Goal: Transaction & Acquisition: Purchase product/service

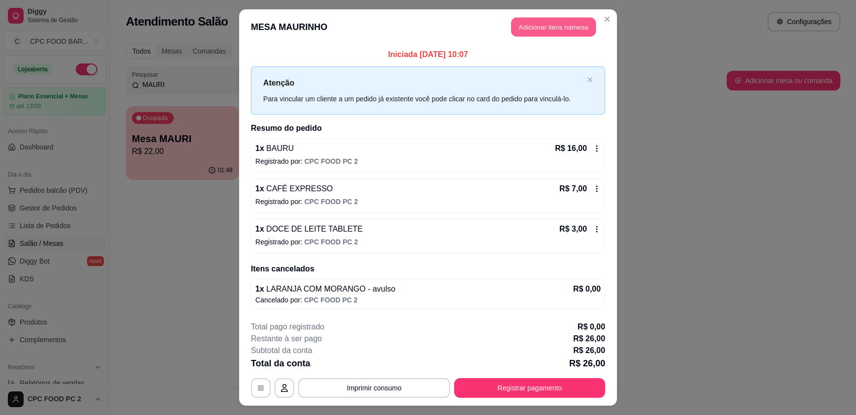
click at [549, 28] on button "Adicionar itens na mesa" at bounding box center [553, 27] width 85 height 19
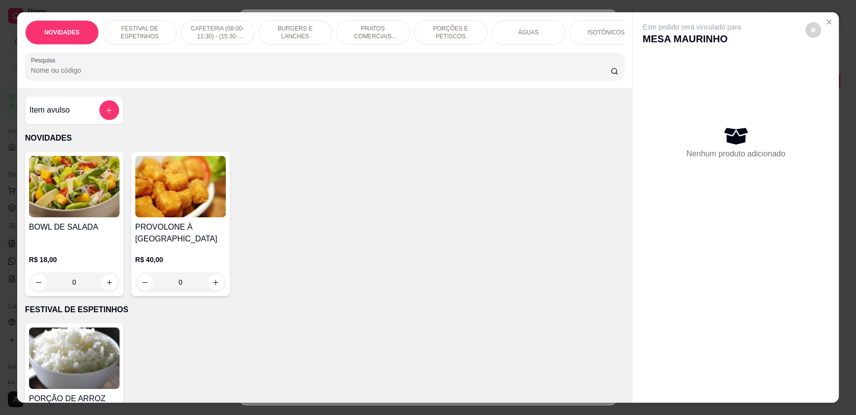
click at [329, 75] on input "Pesquisa" at bounding box center [321, 70] width 580 height 10
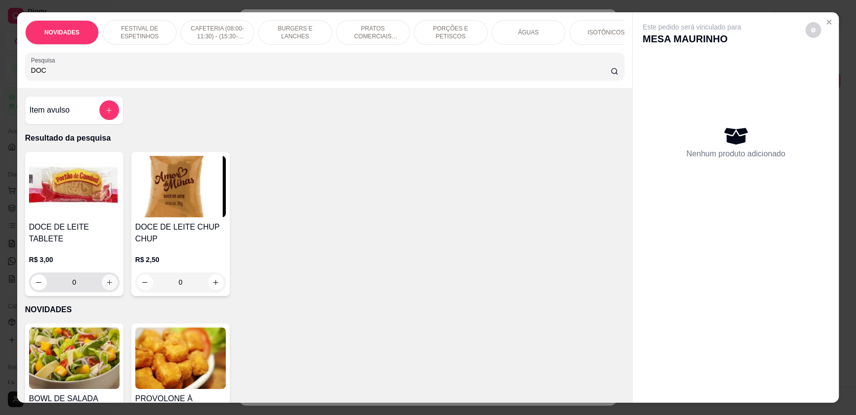
type input "DOC"
click at [113, 279] on button "increase-product-quantity" at bounding box center [110, 283] width 16 height 16
type input "1"
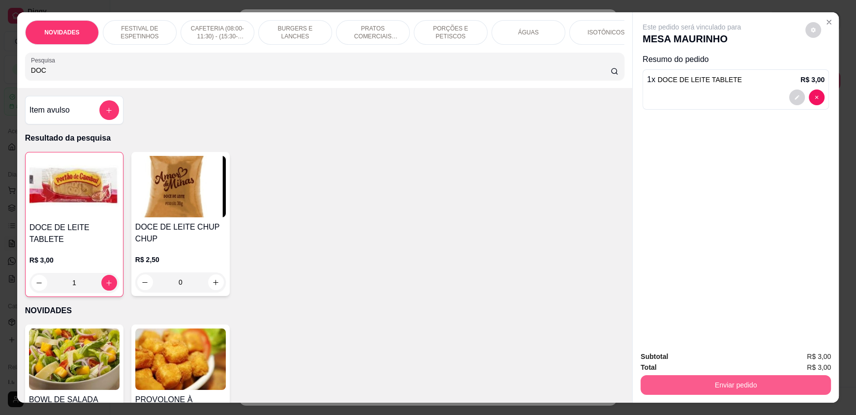
click at [659, 377] on button "Enviar pedido" at bounding box center [736, 385] width 190 height 20
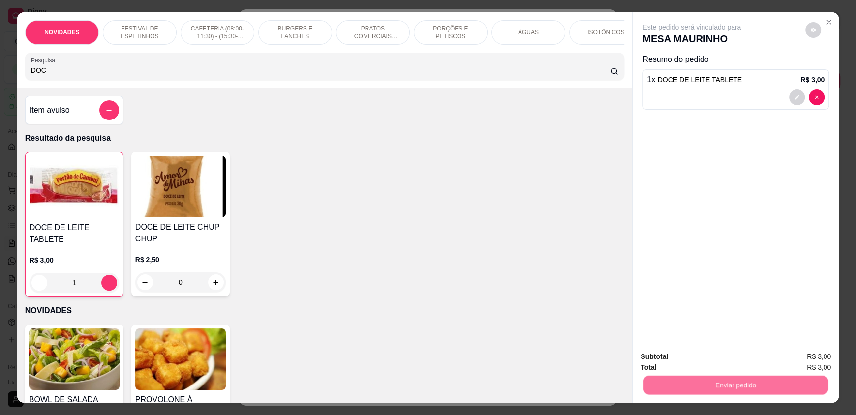
click at [659, 359] on button "Não registrar e enviar pedido" at bounding box center [702, 361] width 99 height 18
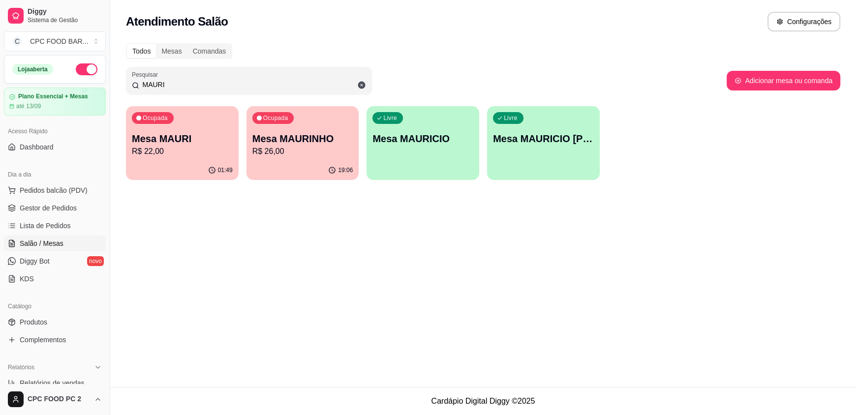
drag, startPoint x: 175, startPoint y: 85, endPoint x: 139, endPoint y: 88, distance: 36.1
click at [139, 88] on input "MAURI" at bounding box center [252, 85] width 227 height 10
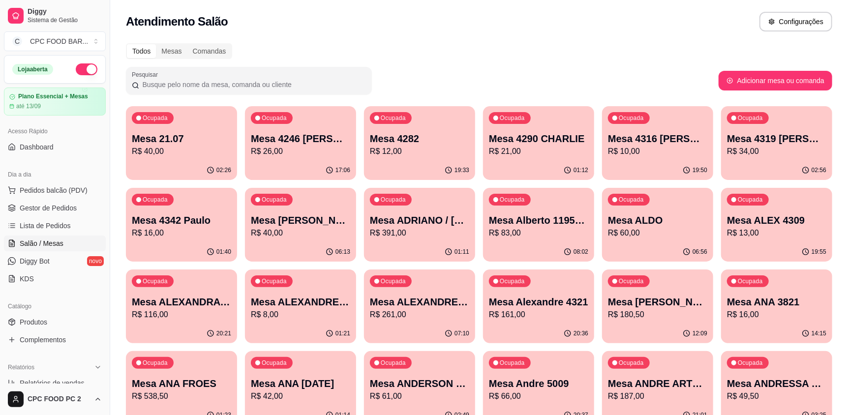
click at [192, 85] on input "Pesquisar" at bounding box center [252, 85] width 227 height 10
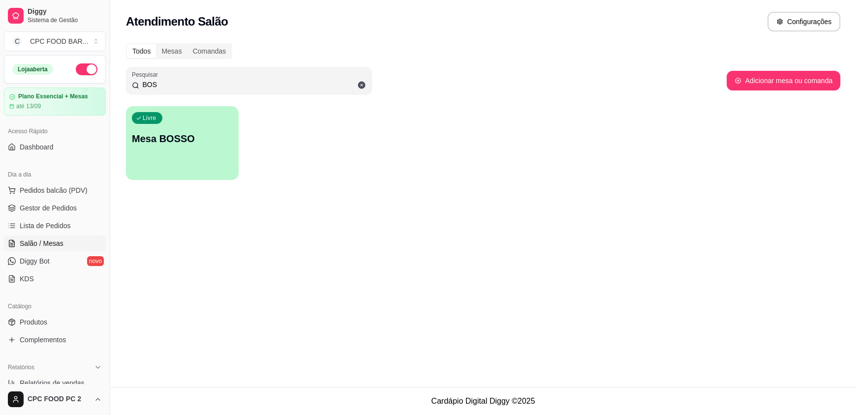
type input "BOS"
click at [217, 140] on p "Mesa BOSSO" at bounding box center [182, 138] width 98 height 13
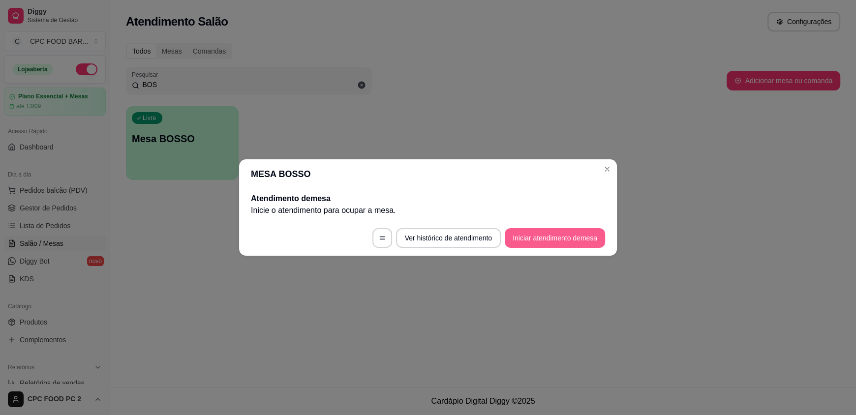
click at [549, 239] on button "Iniciar atendimento de mesa" at bounding box center [555, 238] width 100 height 20
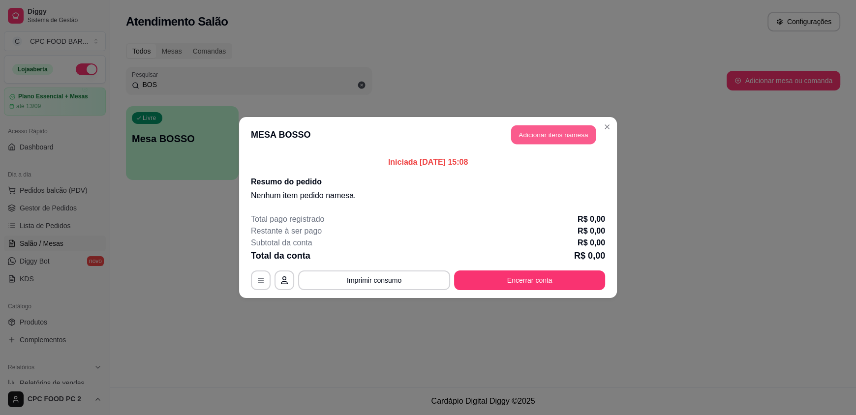
click at [548, 130] on button "Adicionar itens na mesa" at bounding box center [553, 134] width 85 height 19
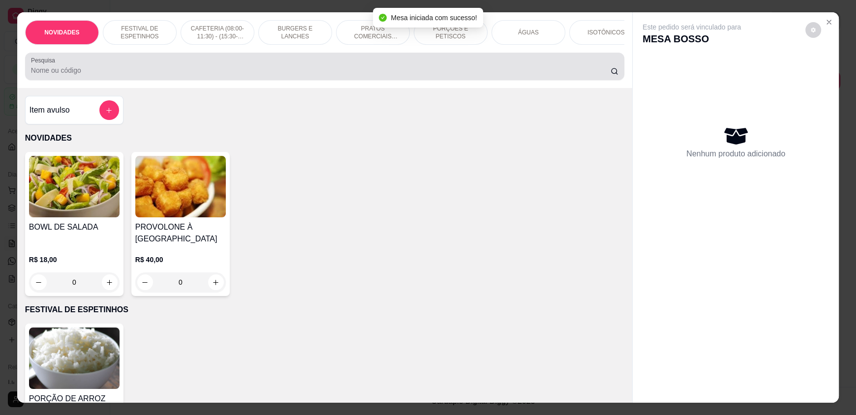
click at [181, 72] on div at bounding box center [324, 67] width 587 height 20
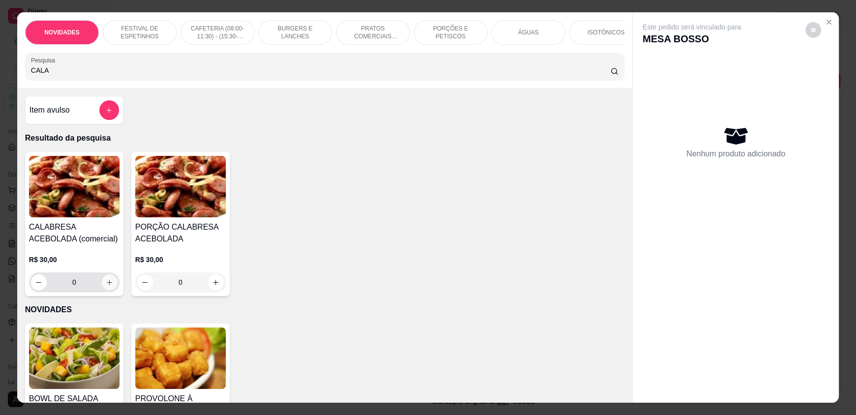
type input "CALA"
click at [106, 286] on icon "increase-product-quantity" at bounding box center [109, 282] width 7 height 7
type input "1"
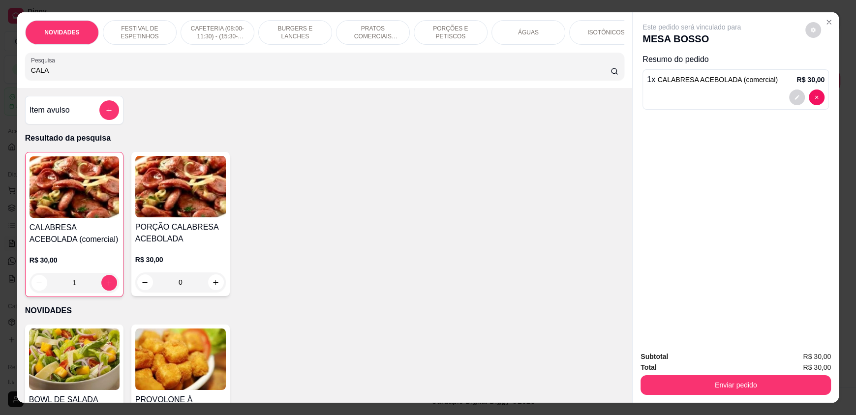
drag, startPoint x: 59, startPoint y: 75, endPoint x: 9, endPoint y: 75, distance: 49.2
click at [9, 75] on div "NOVIDADES FESTIVAL DE ESPETINHOS CAFETERIA (08:00-11:30) - (15:30-18:00) BURGER…" at bounding box center [428, 207] width 856 height 415
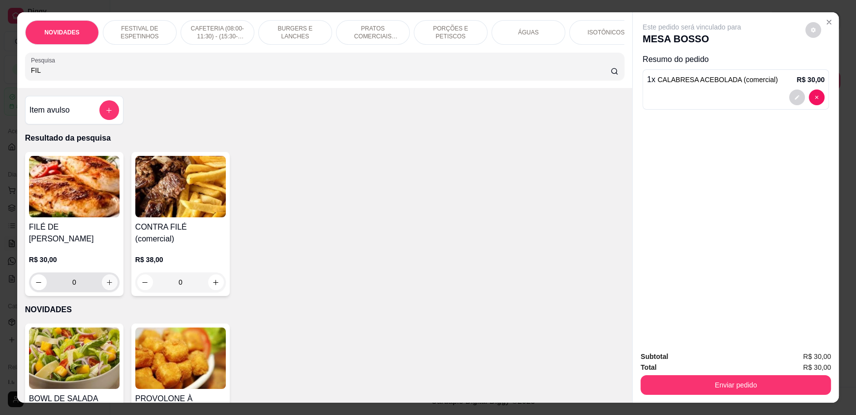
type input "FIL"
click at [111, 279] on button "increase-product-quantity" at bounding box center [110, 283] width 16 height 16
type input "1"
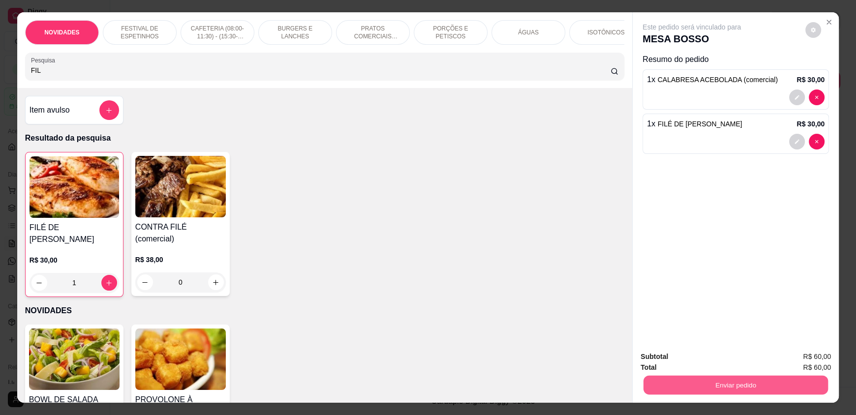
click at [678, 382] on button "Enviar pedido" at bounding box center [735, 384] width 184 height 19
click at [681, 361] on button "Não registrar e enviar pedido" at bounding box center [703, 361] width 102 height 19
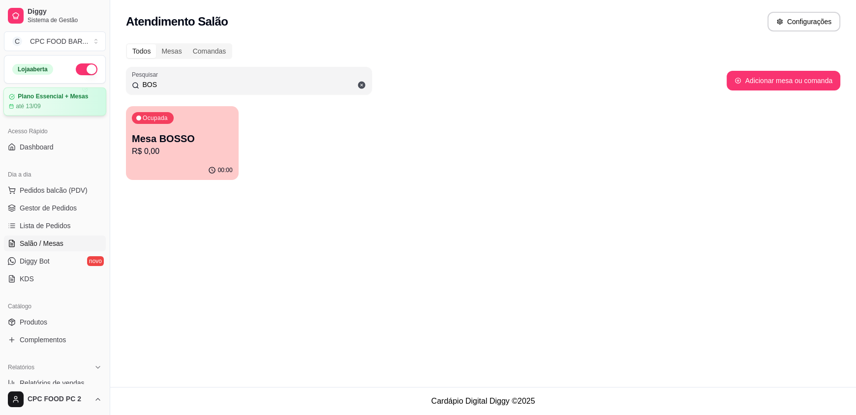
drag, startPoint x: 188, startPoint y: 82, endPoint x: 57, endPoint y: 94, distance: 131.4
click at [59, 94] on div "Diggy Sistema de Gestão C CPC FOOD BAR ... Loja aberta Plano Essencial + Mesas …" at bounding box center [428, 207] width 856 height 415
